Goal: Information Seeking & Learning: Learn about a topic

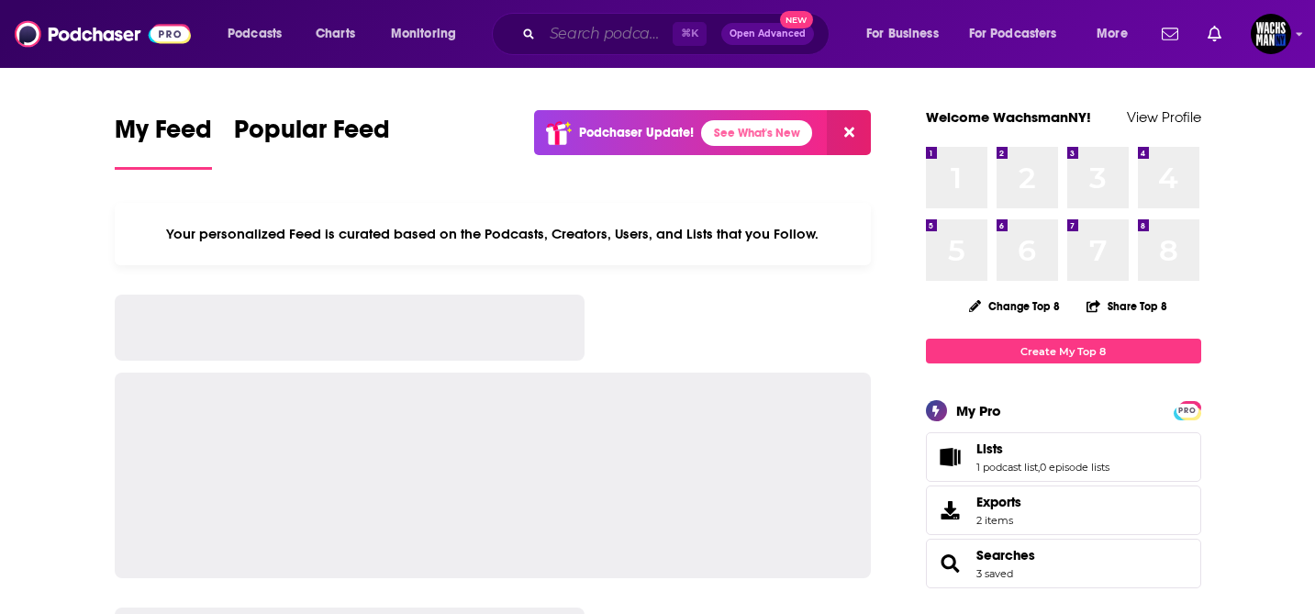
click at [576, 36] on input "Search podcasts, credits, & more..." at bounding box center [607, 33] width 130 height 29
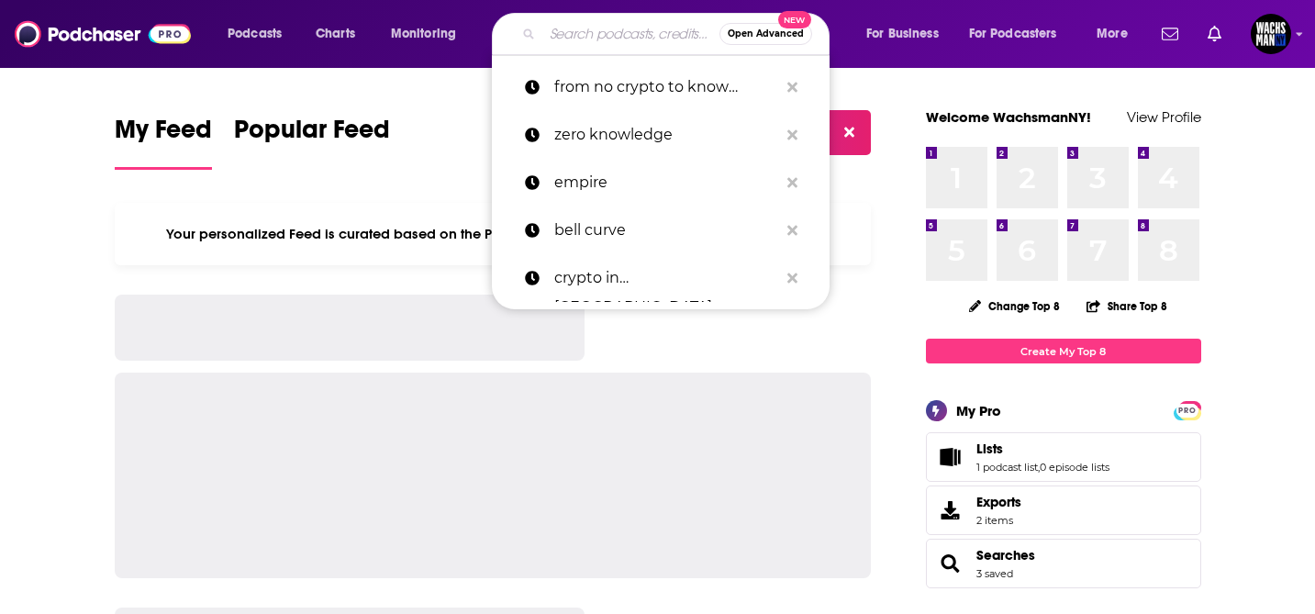
paste input "Tax News"
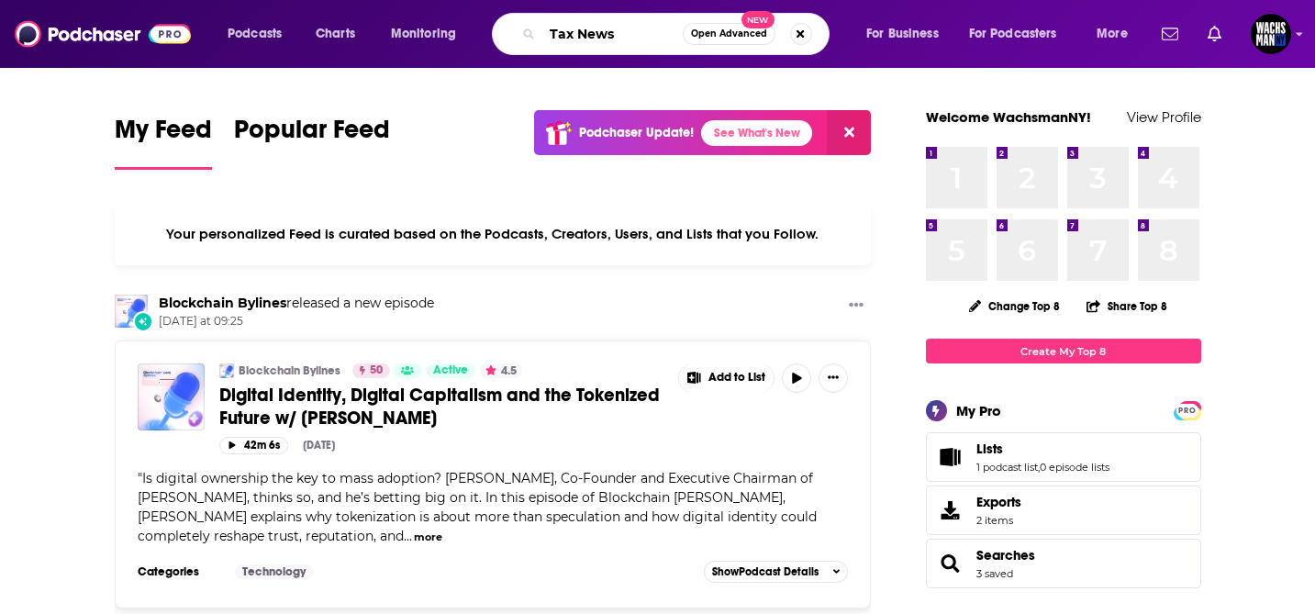
type input "Tax News"
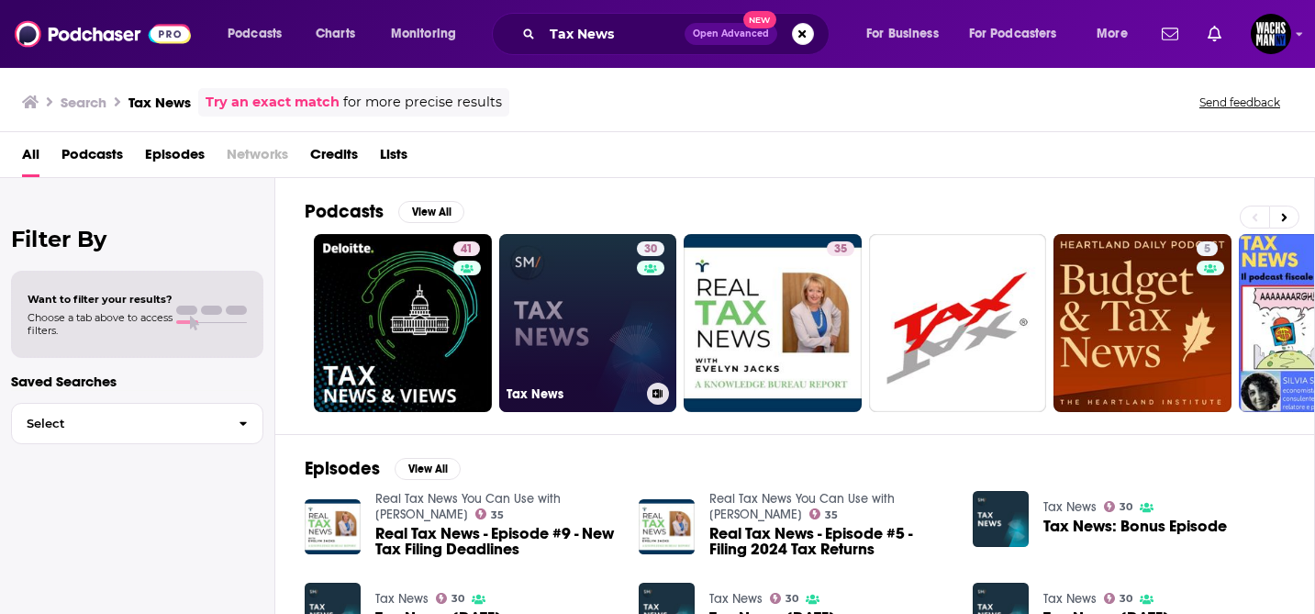
click at [580, 264] on link "30 Tax News" at bounding box center [588, 323] width 178 height 178
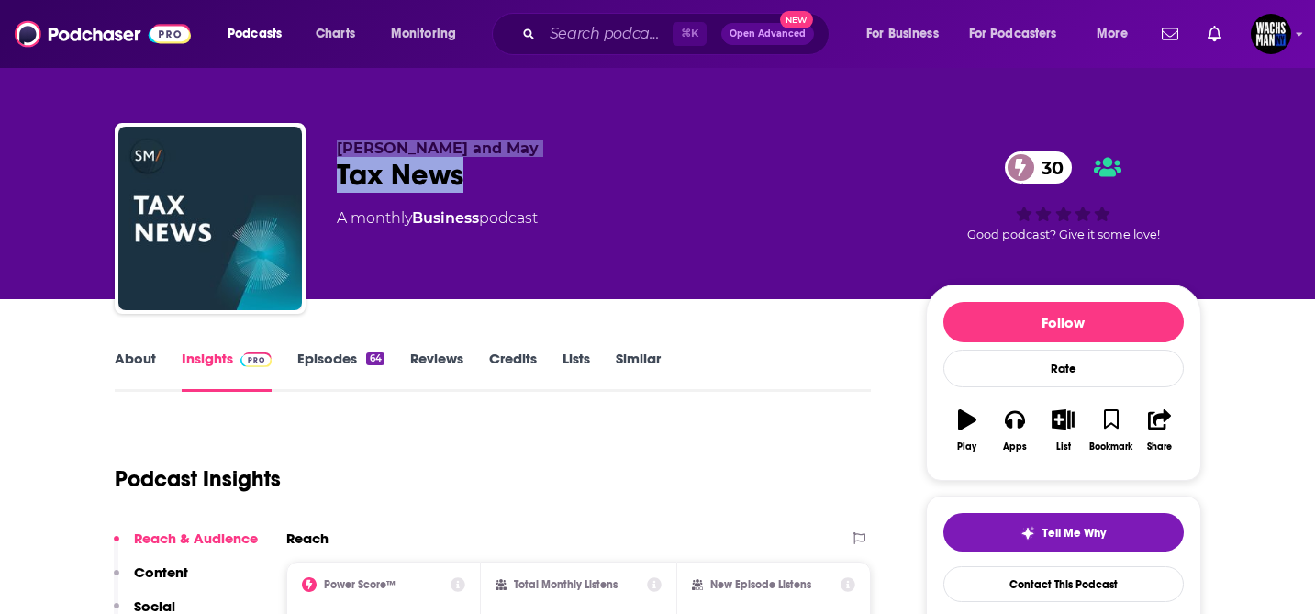
drag, startPoint x: 479, startPoint y: 178, endPoint x: 336, endPoint y: 143, distance: 147.3
click at [337, 143] on div "[PERSON_NAME] and May Tax News 30 A monthly Business podcast" at bounding box center [617, 212] width 560 height 147
copy div "[PERSON_NAME] and May Tax News"
